Goal: Task Accomplishment & Management: Complete application form

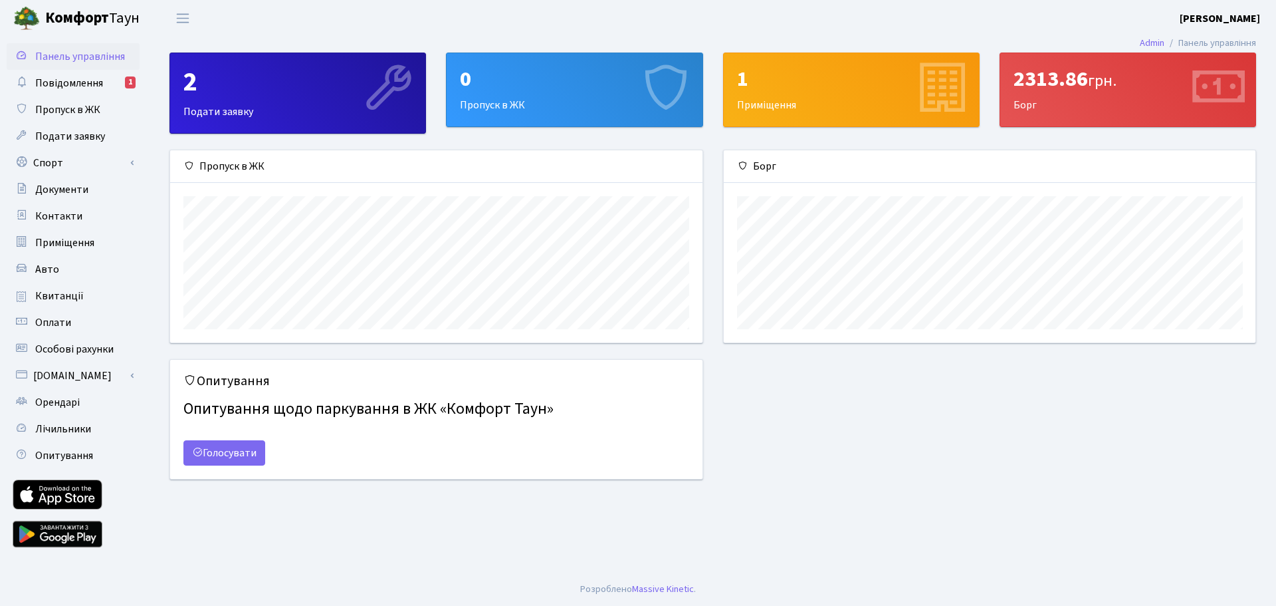
scroll to position [192, 532]
click at [66, 84] on span "Повідомлення" at bounding box center [69, 83] width 68 height 15
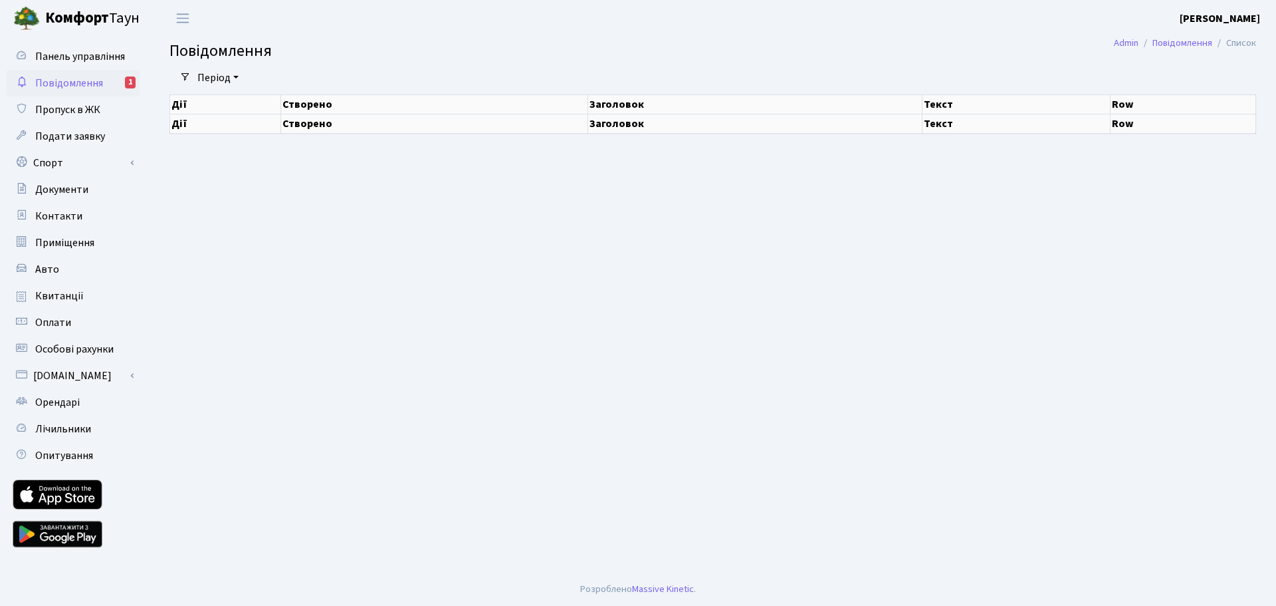
select select "25"
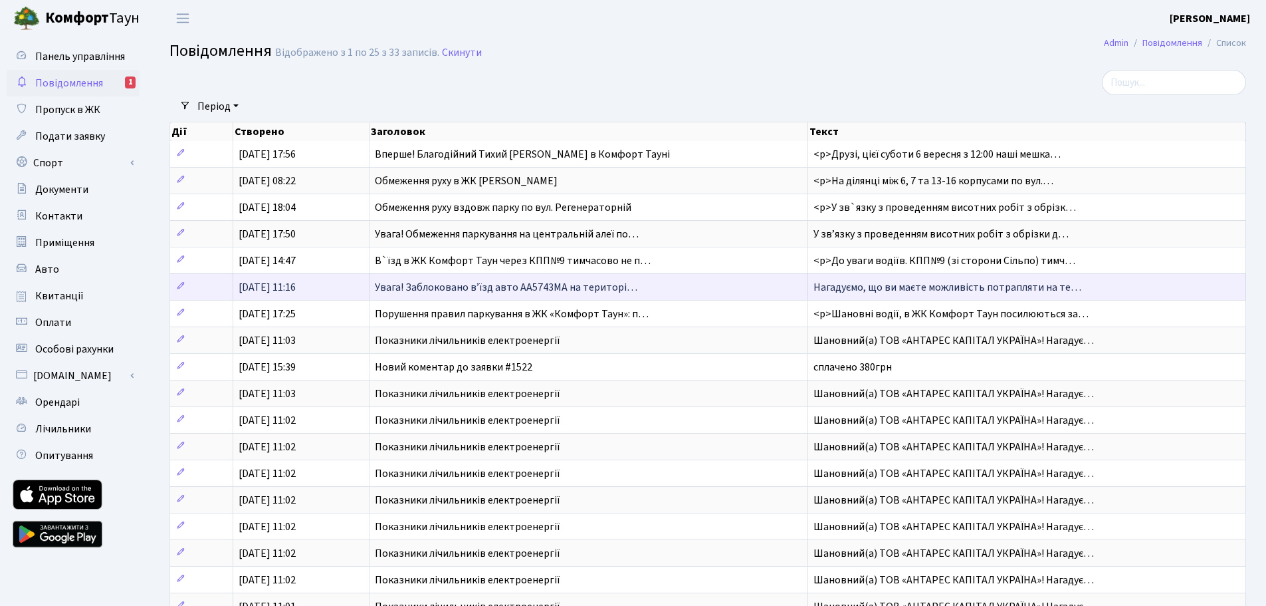
click at [562, 286] on span "Увага! Заблоковано вʼїзд авто АА5743МА на територі…" at bounding box center [506, 287] width 263 height 15
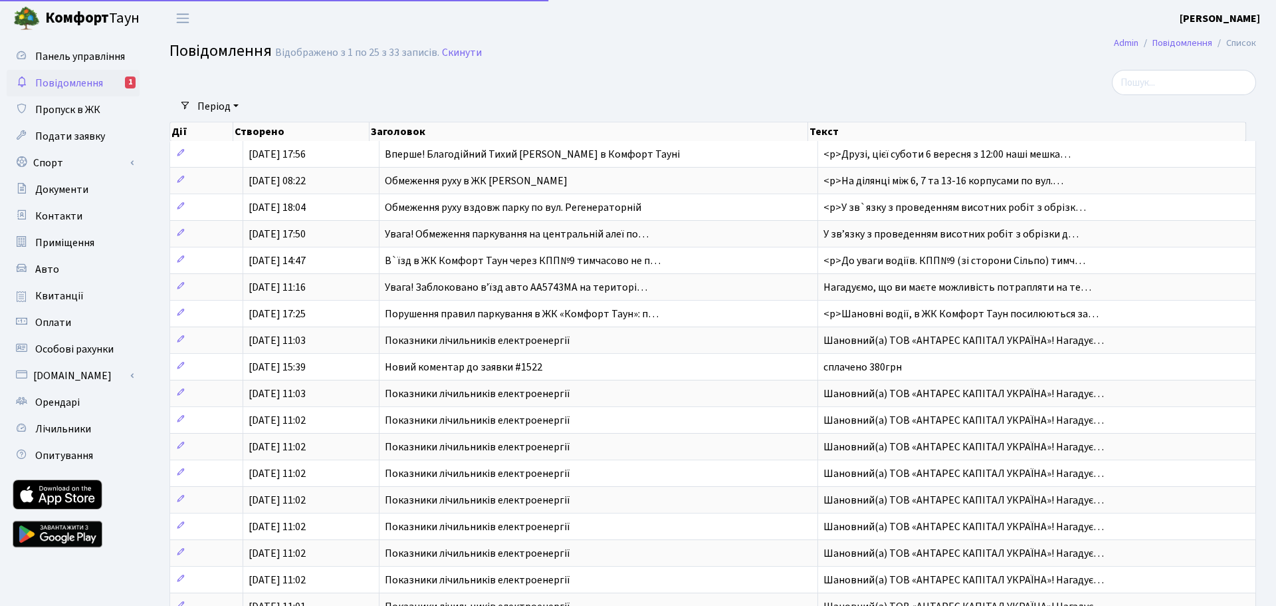
select select "25"
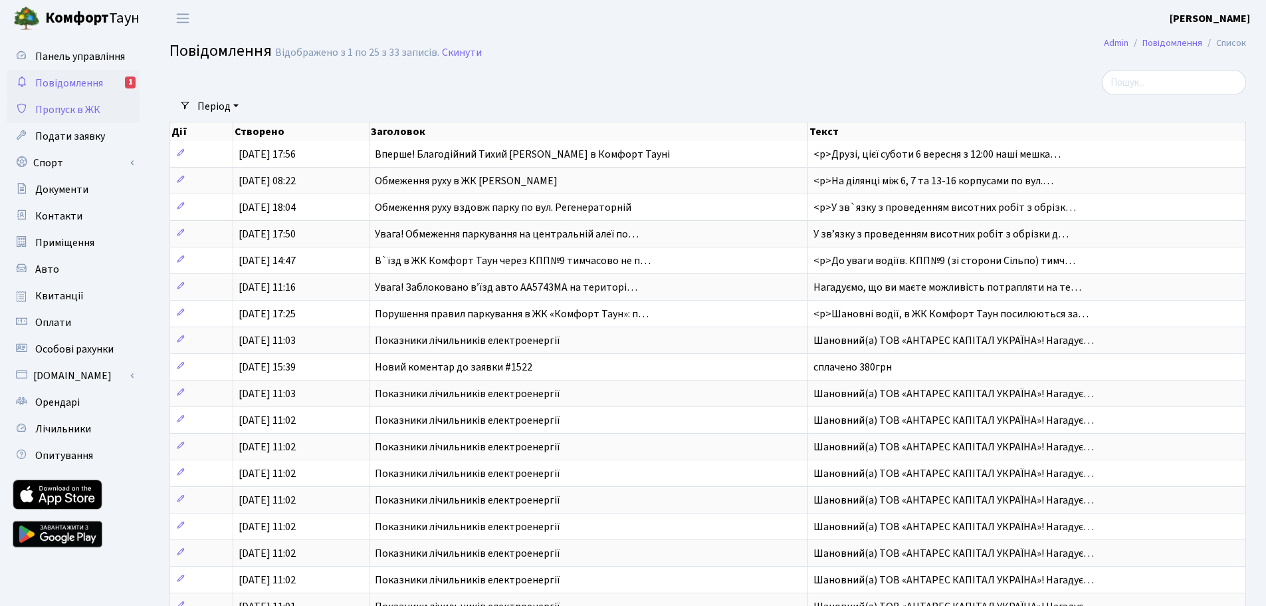
click at [57, 111] on span "Пропуск в ЖК" at bounding box center [67, 109] width 65 height 15
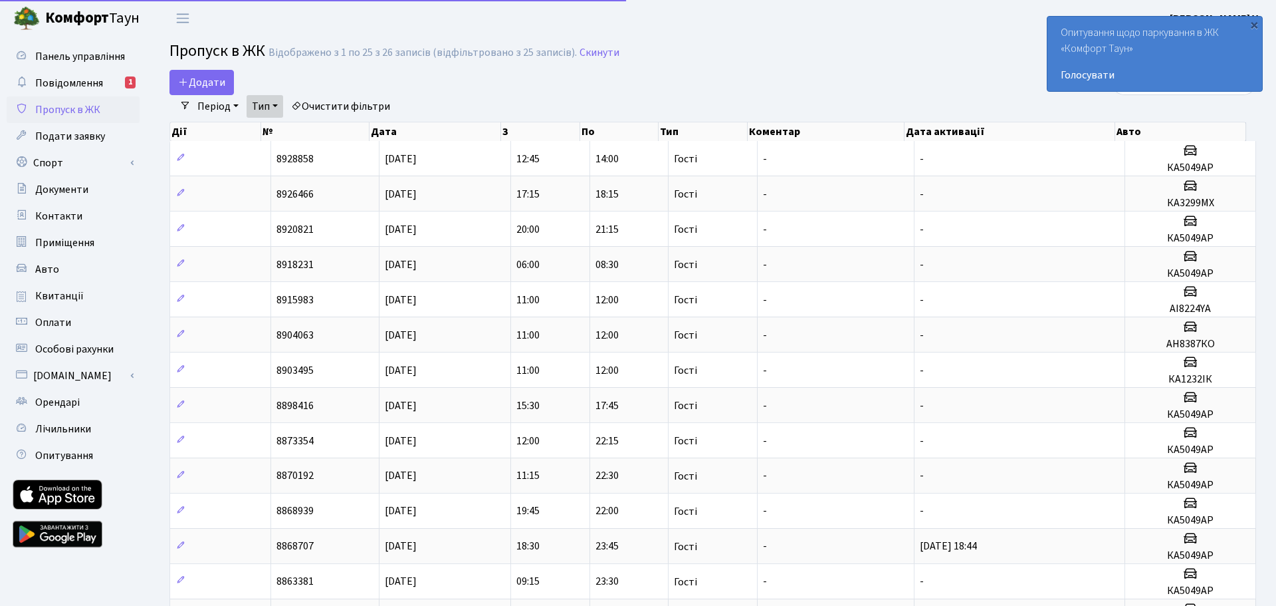
select select "25"
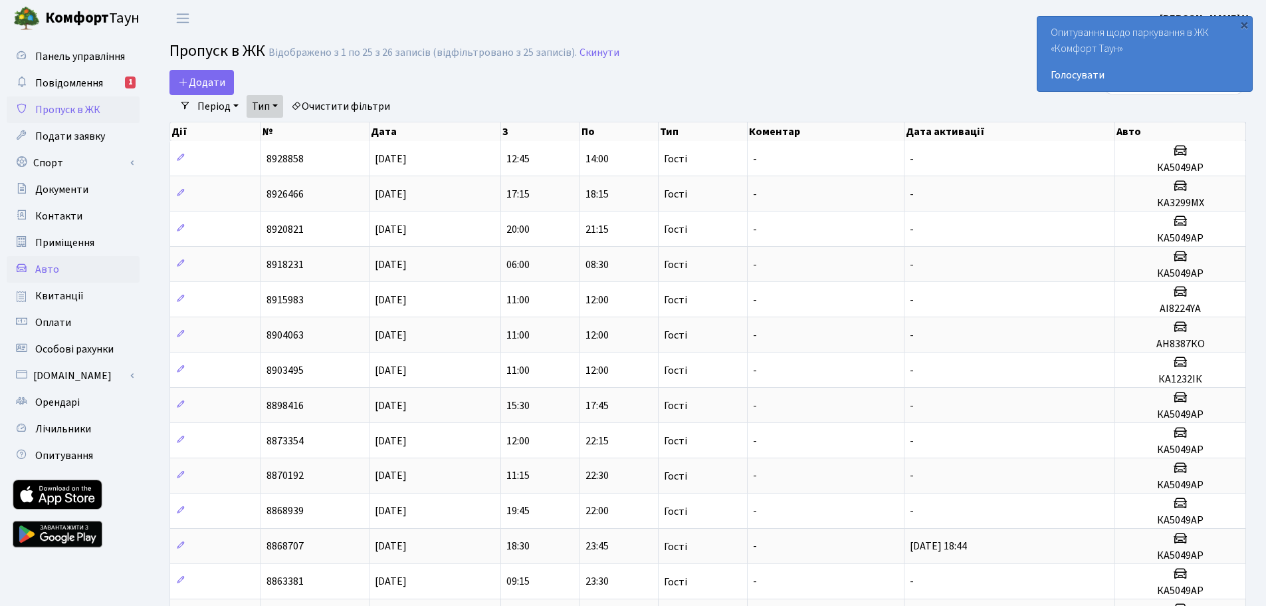
click at [54, 272] on span "Авто" at bounding box center [47, 269] width 24 height 15
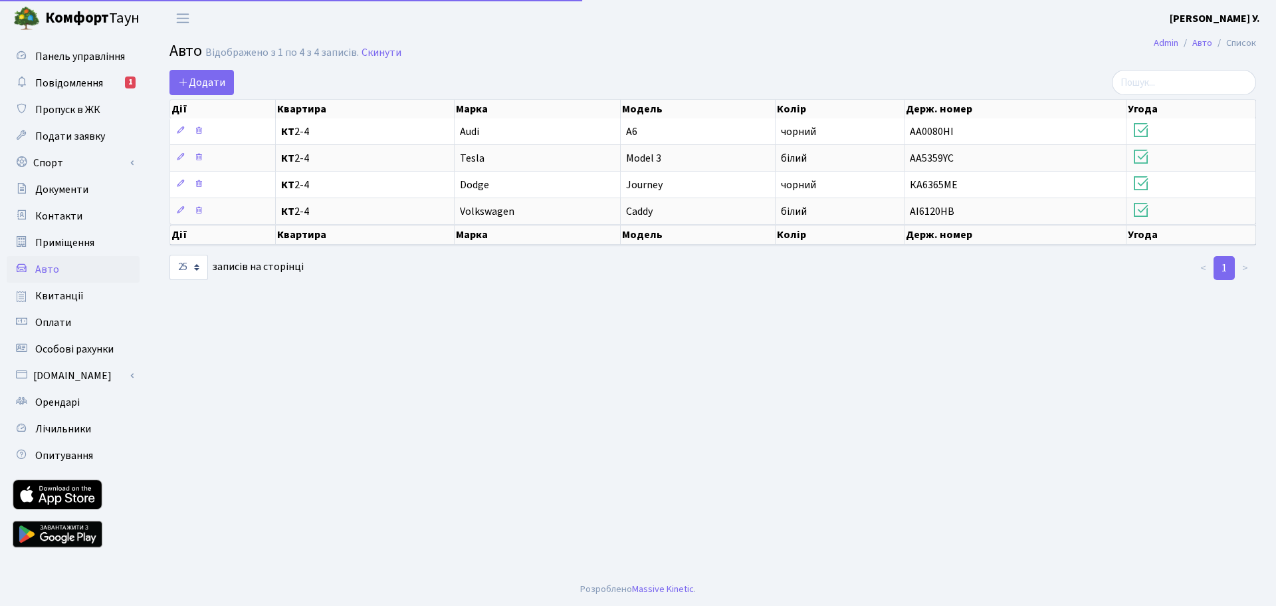
select select "25"
click at [215, 83] on span "Додати" at bounding box center [201, 82] width 47 height 15
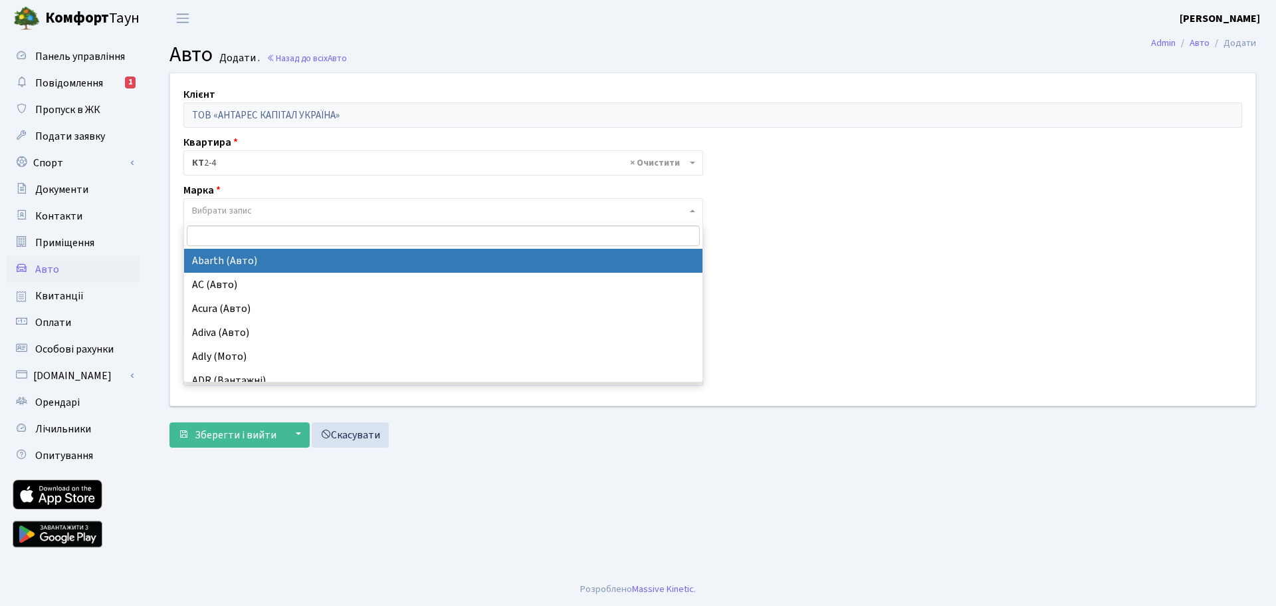
click at [693, 213] on span at bounding box center [694, 210] width 3 height 25
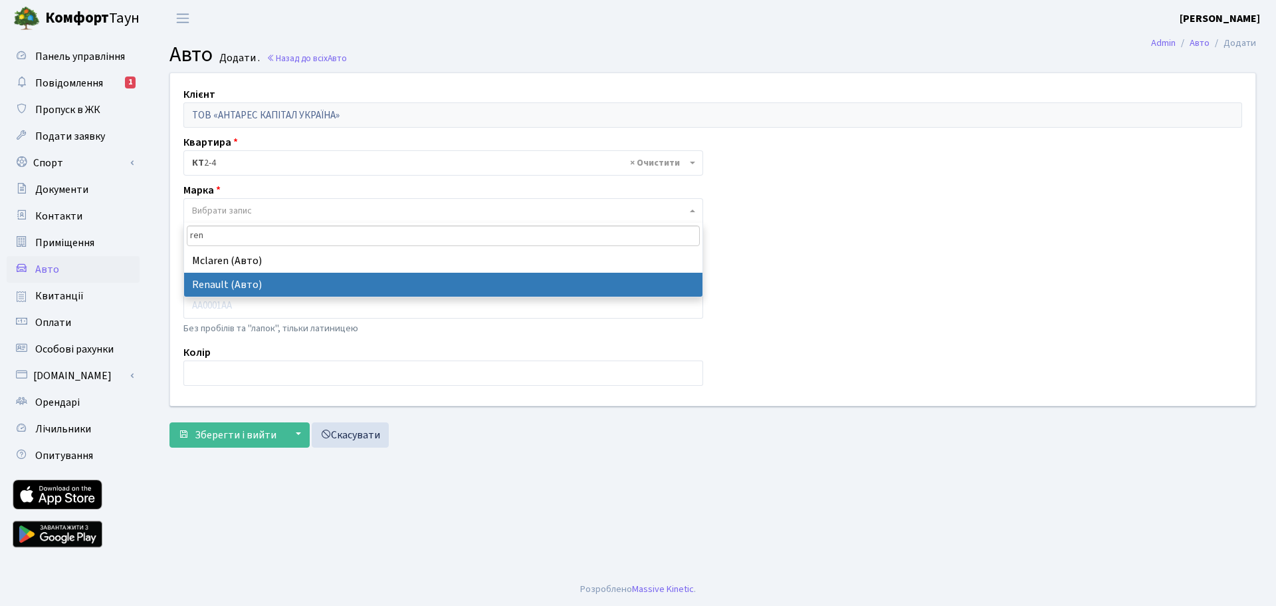
type input "ren"
select select "111"
select select
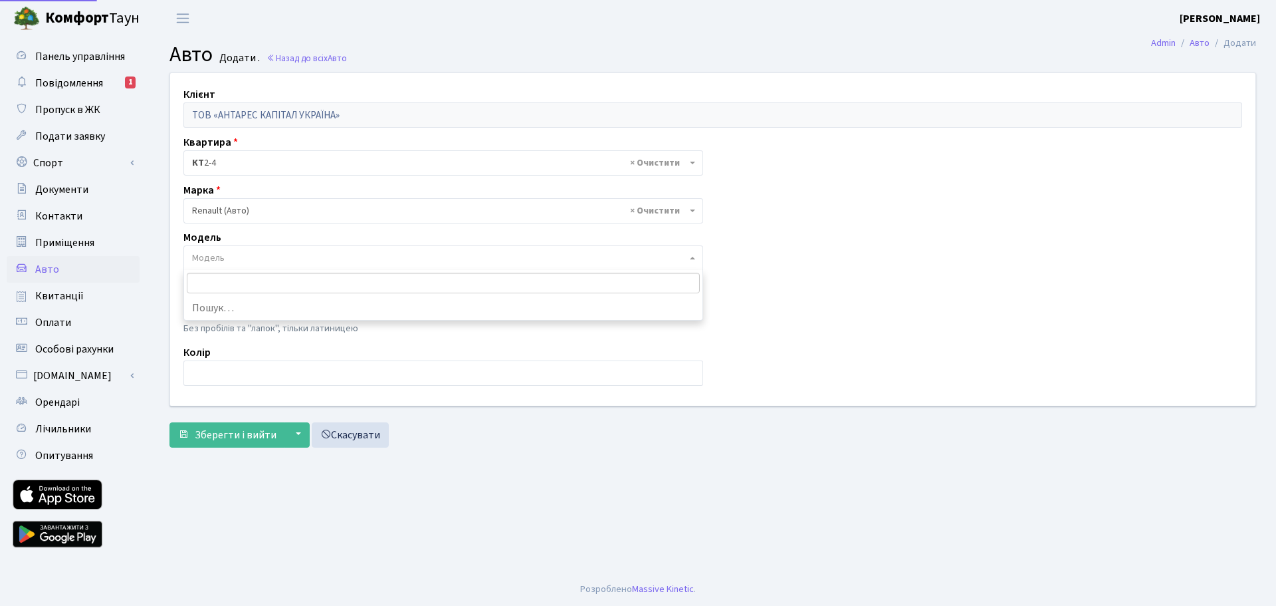
click at [223, 261] on span "Модель" at bounding box center [439, 257] width 495 height 13
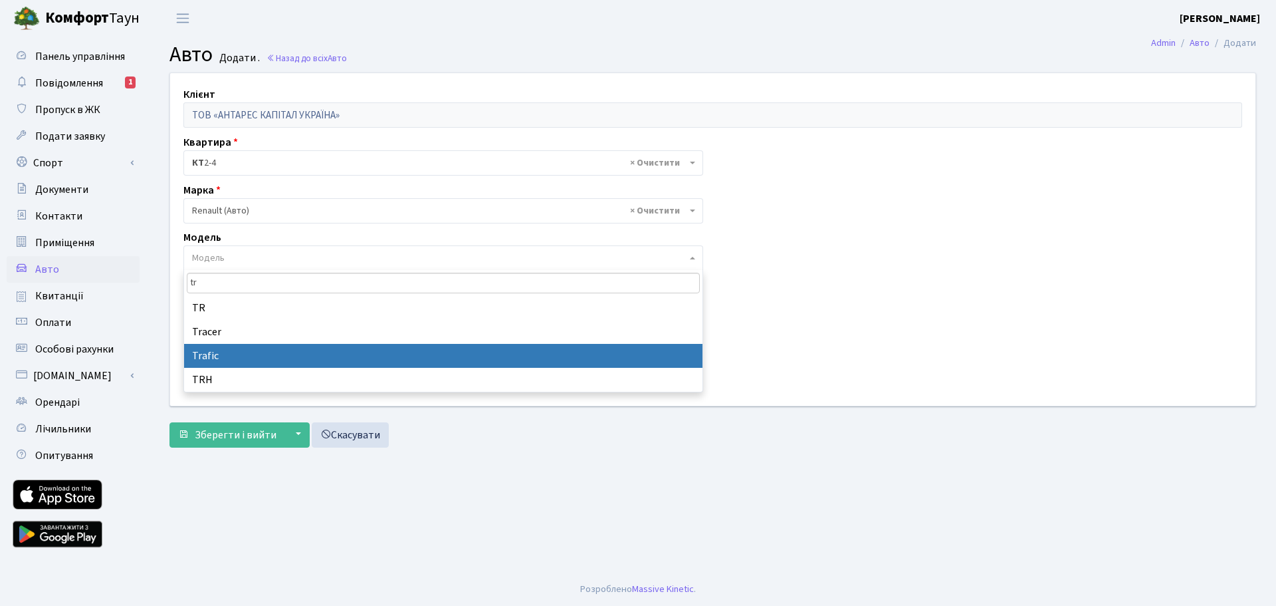
type input "tr"
select select "2049"
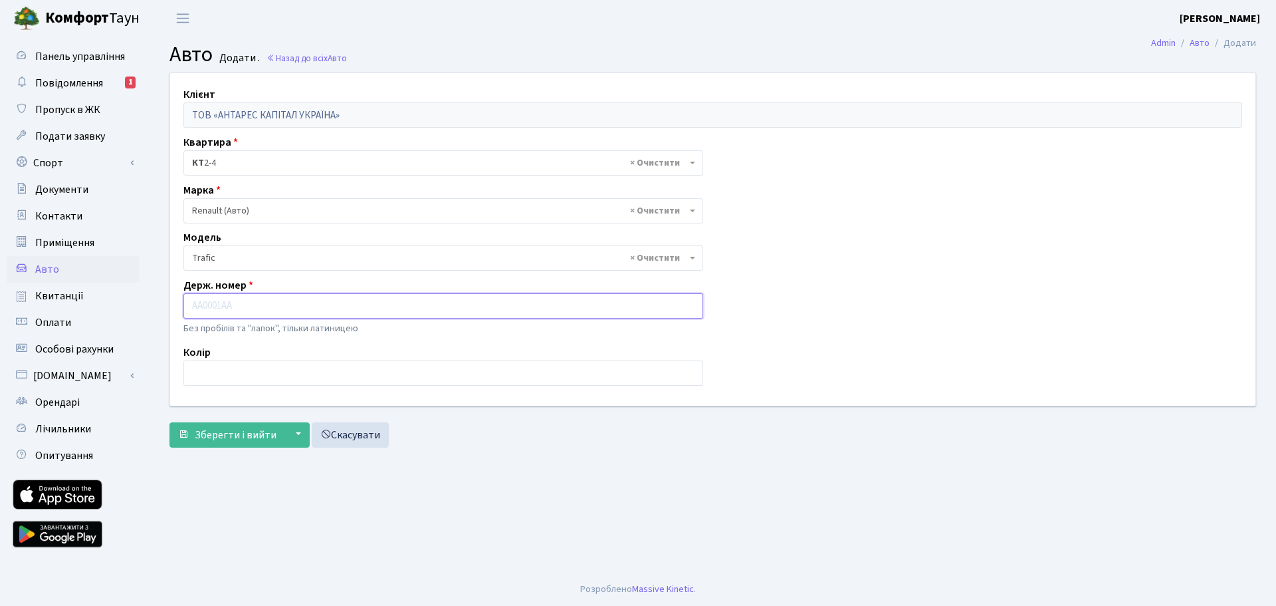
click at [194, 309] on input "text" at bounding box center [443, 305] width 520 height 25
type input "АА2628МХ"
click at [229, 382] on input "text" at bounding box center [443, 372] width 520 height 25
type input "червоний"
click at [215, 433] on span "Зберегти і вийти" at bounding box center [236, 434] width 82 height 15
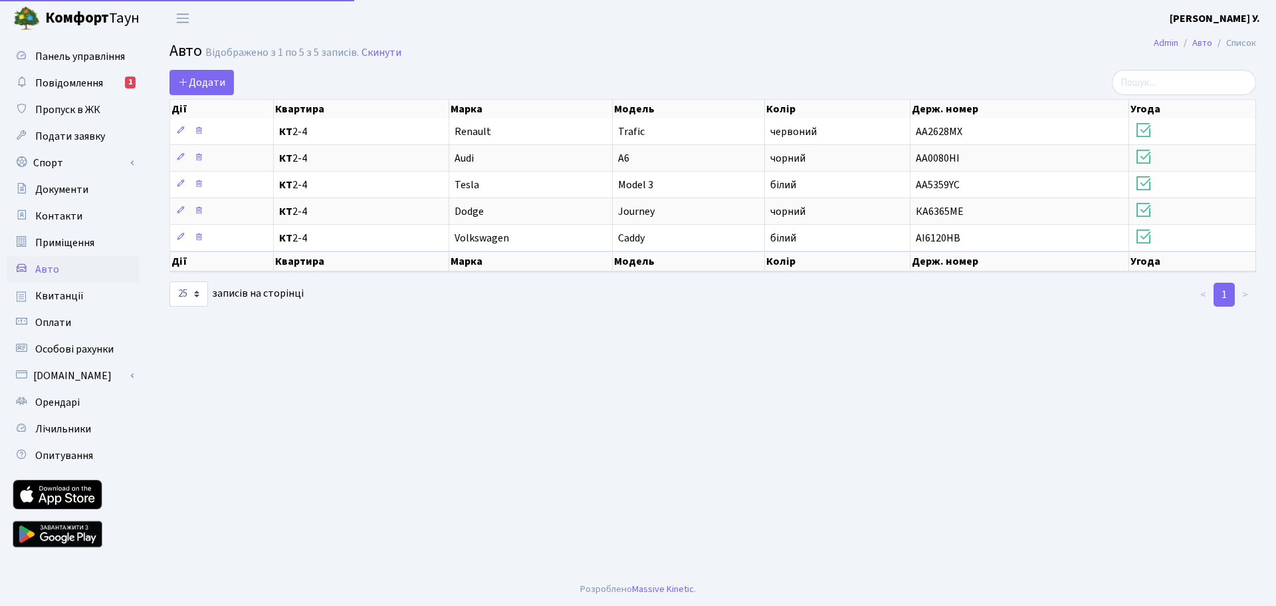
select select "25"
